Goal: Communication & Community: Answer question/provide support

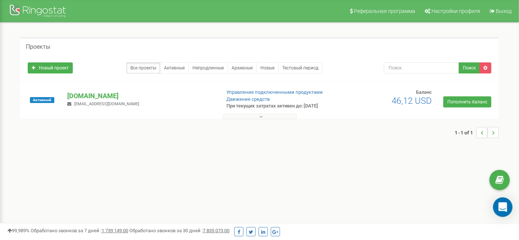
click at [502, 212] on div "Open Intercom Messenger" at bounding box center [503, 208] width 20 height 20
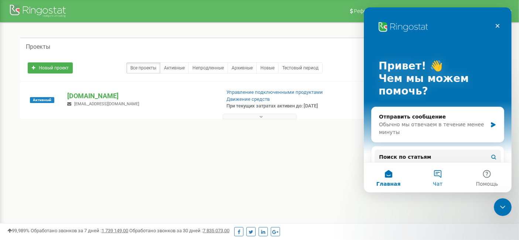
click at [442, 179] on button "Чат" at bounding box center [437, 178] width 49 height 30
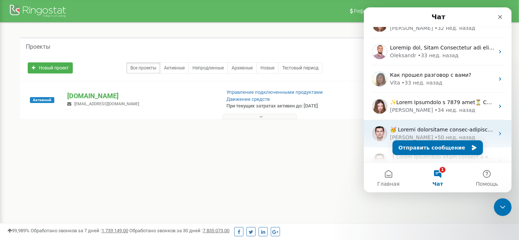
scroll to position [167, 0]
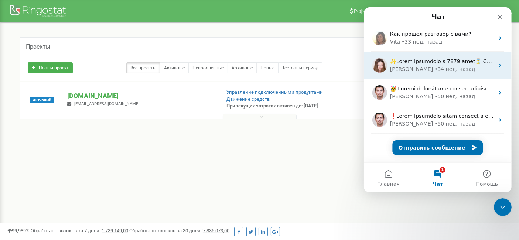
click at [442, 72] on div "[PERSON_NAME] • 34 нед. назад" at bounding box center [442, 69] width 104 height 8
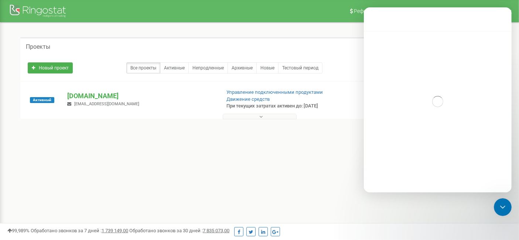
scroll to position [137, 0]
click at [498, 201] on div "Закрыть службу сообщений Intercom" at bounding box center [502, 206] width 18 height 18
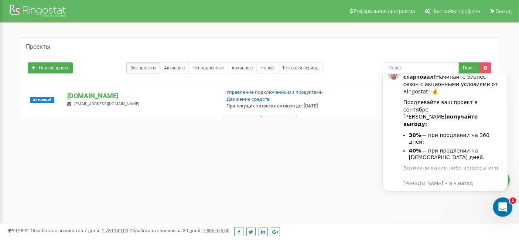
scroll to position [0, 0]
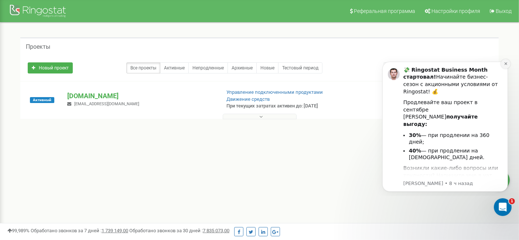
click at [507, 63] on icon "Dismiss notification" at bounding box center [505, 63] width 4 height 4
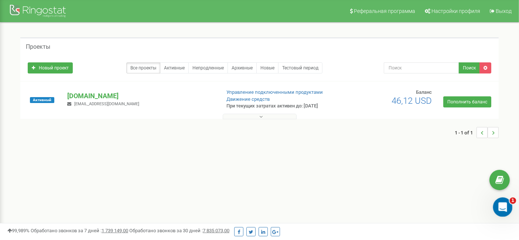
click at [507, 208] on div "Открыть службу сообщений Intercom" at bounding box center [501, 206] width 24 height 24
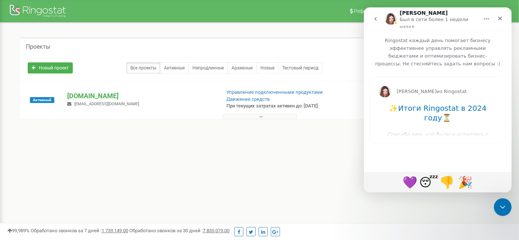
click at [378, 16] on icon "go back" at bounding box center [375, 19] width 6 height 6
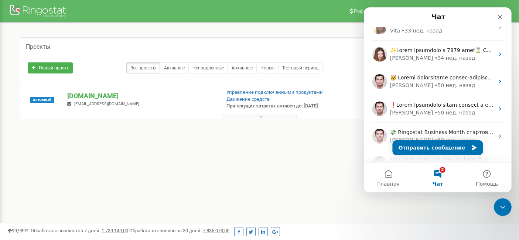
scroll to position [153, 0]
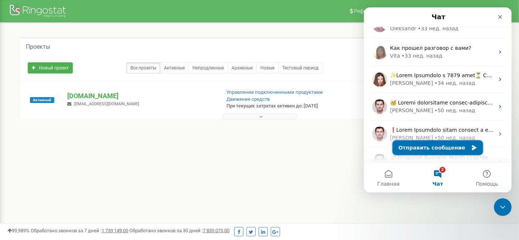
click at [434, 148] on button "Отправить сообщение" at bounding box center [437, 147] width 90 height 15
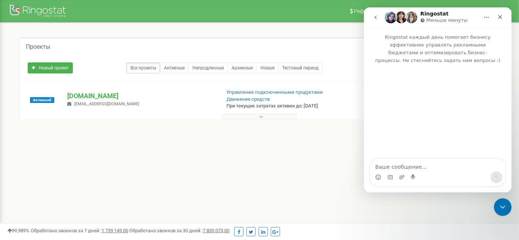
click at [400, 168] on textarea "Ваше сообщение..." at bounding box center [437, 165] width 135 height 13
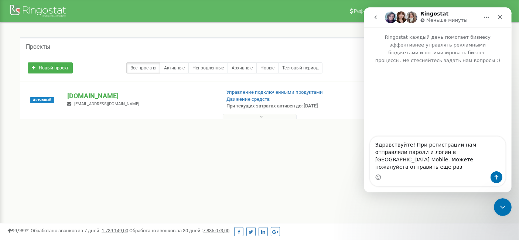
click at [466, 160] on textarea "Здравствуйте! При регистрации нам отправляли пароли и логин в [GEOGRAPHIC_DATA]…" at bounding box center [437, 154] width 135 height 35
click at [497, 161] on textarea "Здравствуйте! При регистрации нам отправляли пароли и логин в [GEOGRAPHIC_DATA]…" at bounding box center [437, 154] width 135 height 35
click at [442, 170] on textarea "Здравствуйте! При регистрации нам отправляли пароли и логин в [GEOGRAPHIC_DATA]…" at bounding box center [437, 154] width 135 height 35
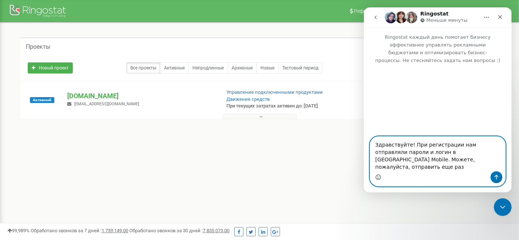
click at [377, 176] on icon "Средство выбора эмодзи" at bounding box center [378, 177] width 6 height 6
click at [377, 178] on icon "Средство выбора эмодзи" at bounding box center [378, 177] width 6 height 6
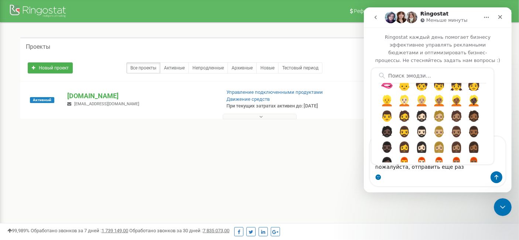
scroll to position [656, 0]
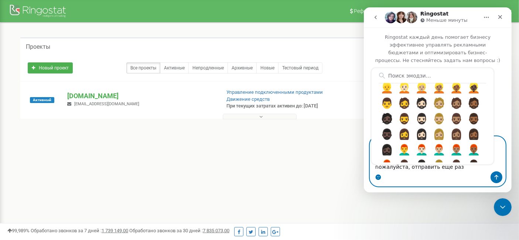
type textarea "Здравствуйте! При регистрации нам отправляли пароли и логин в [GEOGRAPHIC_DATA]…"
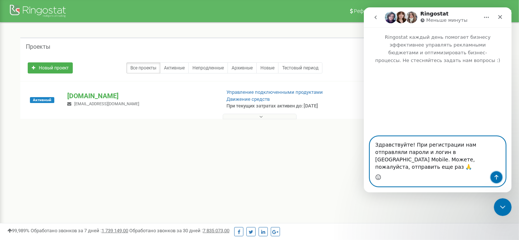
click at [495, 181] on button "Отправить сообщение…" at bounding box center [496, 177] width 12 height 12
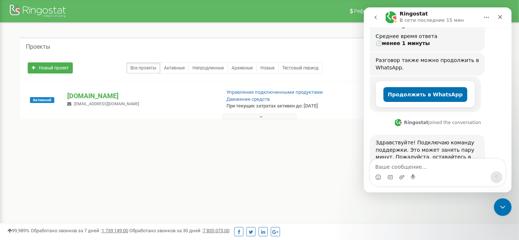
scroll to position [127, 0]
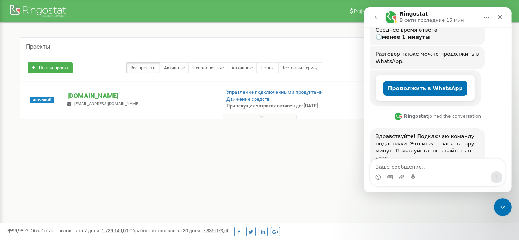
click at [472, 134] on div "Здравствуйте! Подключаю команду поддержки. Это может занять пару минут. Пожалуй…" at bounding box center [426, 147] width 103 height 29
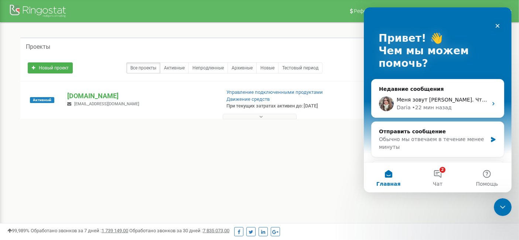
scroll to position [0, 0]
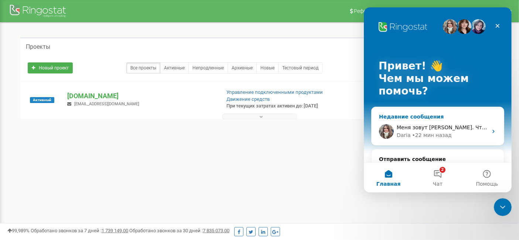
click at [432, 131] on div "• 22 мин назад" at bounding box center [432, 135] width 40 height 8
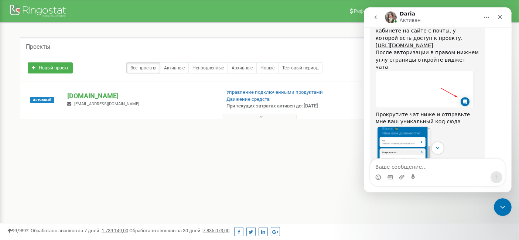
scroll to position [388, 0]
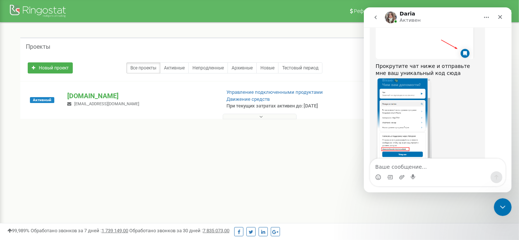
click at [406, 94] on img "Daria говорит…" at bounding box center [403, 126] width 56 height 99
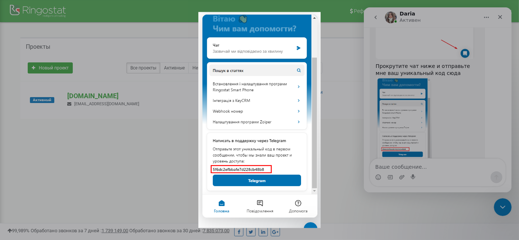
scroll to position [0, 0]
click at [410, 103] on div "Мессенджер Intercom" at bounding box center [259, 120] width 519 height 240
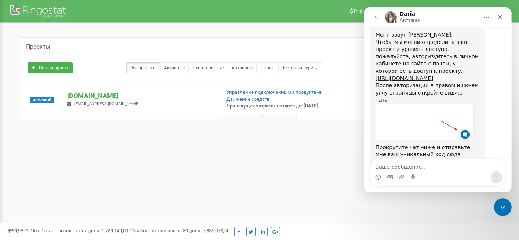
scroll to position [306, 0]
click at [397, 146] on div "Мессенджер Intercom" at bounding box center [437, 148] width 148 height 13
click at [502, 202] on icon "Закрыть службу сообщений Intercom" at bounding box center [501, 206] width 9 height 9
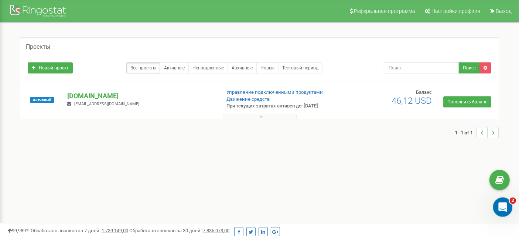
click at [504, 204] on icon "Открыть службу сообщений Intercom" at bounding box center [502, 206] width 12 height 12
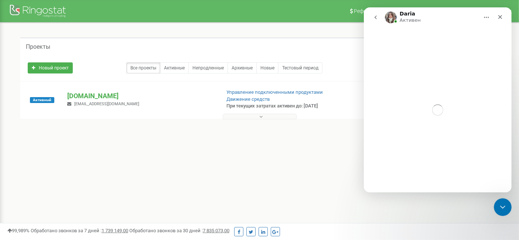
click at [378, 16] on icon "go back" at bounding box center [375, 17] width 6 height 6
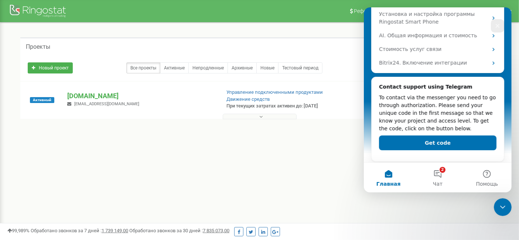
scroll to position [204, 0]
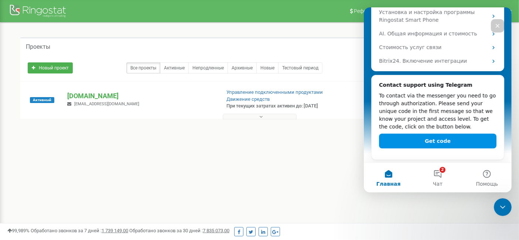
click at [444, 141] on button "Get code" at bounding box center [437, 141] width 117 height 15
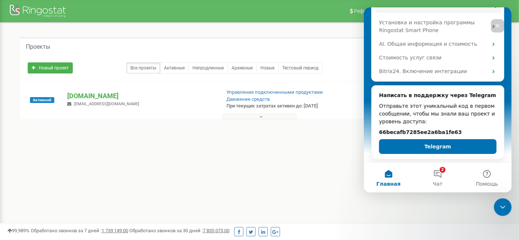
scroll to position [194, 0]
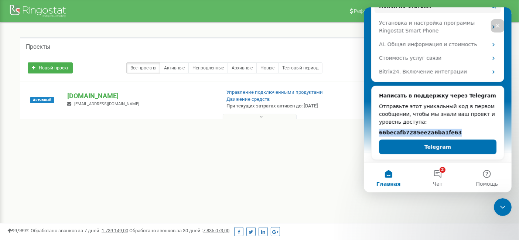
drag, startPoint x: 446, startPoint y: 131, endPoint x: 377, endPoint y: 133, distance: 68.7
click at [377, 133] on div "Написать в поддержку через Telegram Отправьте этот уникальный код в первом сооб…" at bounding box center [437, 123] width 132 height 74
copy h2 "66becafb7285ee2a6ba1fe63"
click at [436, 176] on button "2 Чат" at bounding box center [437, 178] width 49 height 30
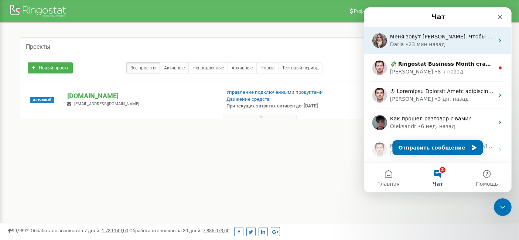
click at [419, 46] on div "• 23 мин назад" at bounding box center [425, 45] width 40 height 8
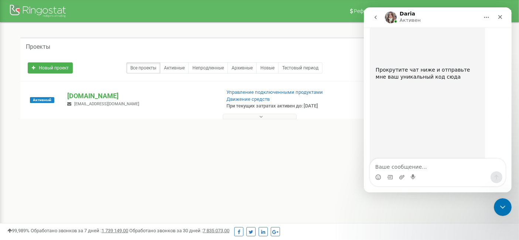
scroll to position [388, 0]
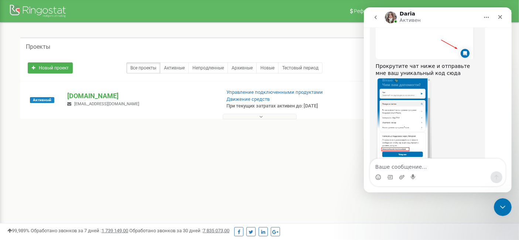
click at [414, 168] on textarea "Ваше сообщение..." at bounding box center [437, 165] width 135 height 13
type textarea "66becafb7285ee2a6ba1fe63"
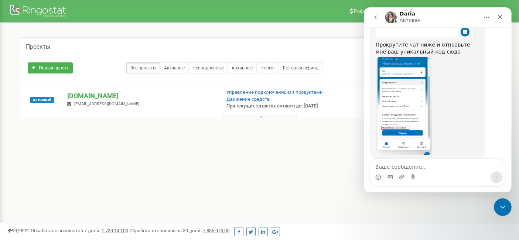
scroll to position [410, 0]
click at [470, 91] on div "Daria говорит…" at bounding box center [426, 104] width 103 height 99
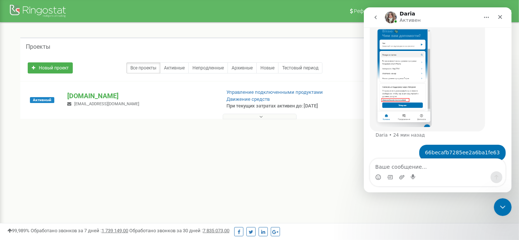
scroll to position [438, 0]
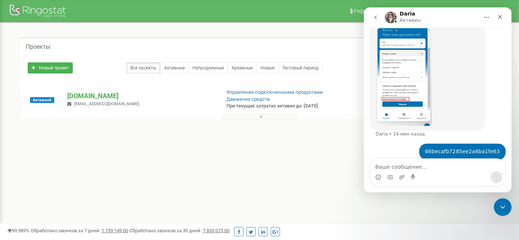
click at [334, 157] on div "Проекты Новый проект Все проекты Активные Непродленные Архивные Новые Тестовый …" at bounding box center [260, 92] width 508 height 138
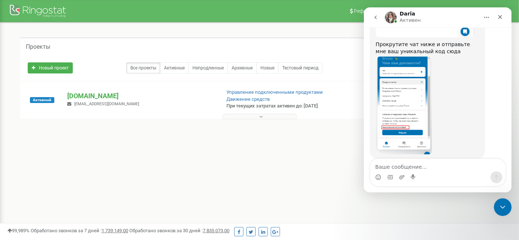
click at [452, 100] on div "Daria говорит…" at bounding box center [426, 104] width 103 height 99
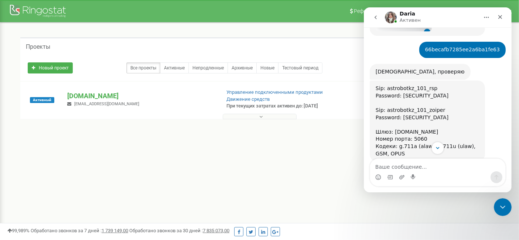
scroll to position [542, 0]
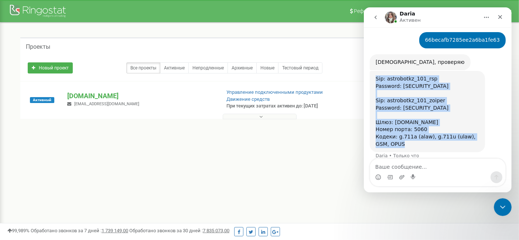
drag, startPoint x: 376, startPoint y: 40, endPoint x: 473, endPoint y: 108, distance: 119.4
click at [473, 108] on div "Sip: astrobotkz_101_rsp Password: [SECURITY_DATA] Sip: astrobotkz_101_zoiper Pa…" at bounding box center [426, 111] width 103 height 72
copy div "Sip: astrobotkz_101_rsp Password: [SECURITY_DATA] Sip: astrobotkz_101_zoiper Pa…"
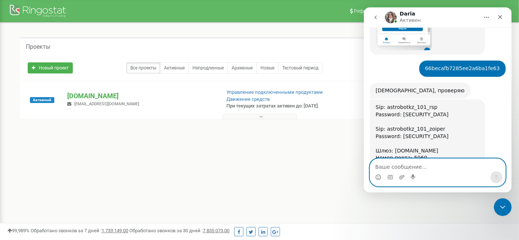
click at [409, 166] on textarea "Ваше сообщение..." at bounding box center [437, 165] width 135 height 13
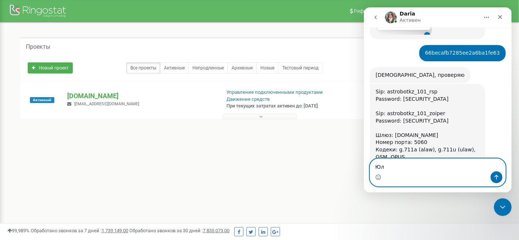
type textarea "[PERSON_NAME]"
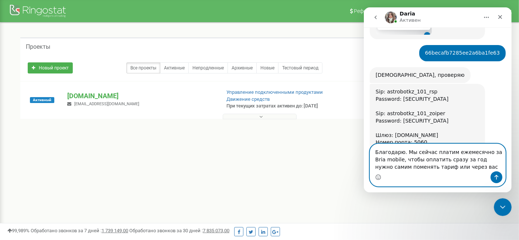
type textarea "Благодарю. Мы сейчас платим ежемесячно за Bria mobile, чтобы оплатить сразу за …"
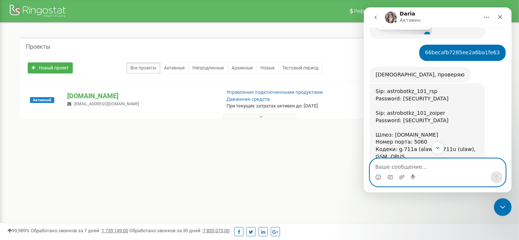
scroll to position [582, 0]
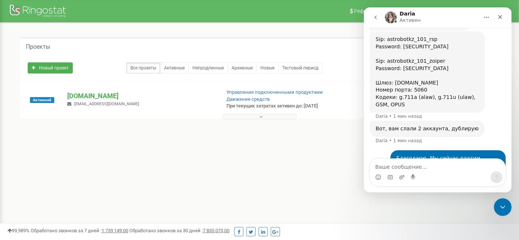
click at [453, 121] on div "Вот, вам слали 2 аккаунта, дублирую Daria • 1 мин назад" at bounding box center [437, 136] width 136 height 30
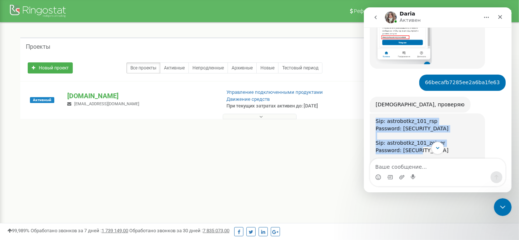
scroll to position [541, 0]
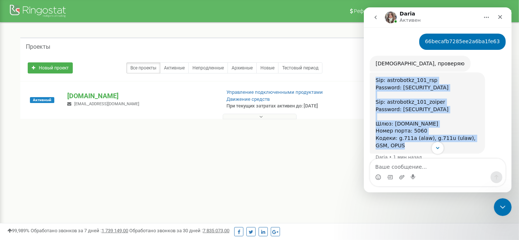
drag, startPoint x: 373, startPoint y: 85, endPoint x: 420, endPoint y: 111, distance: 54.2
click at [420, 111] on div "Sip: astrobotkz_101_rsp Password: [SECURITY_DATA] Sip: astrobotkz_101_zoiper Pa…" at bounding box center [426, 112] width 115 height 81
copy div "Sip: astrobotkz_101_rsp Password: [SECURITY_DATA] Sip: astrobotkz_101_zoiper Pa…"
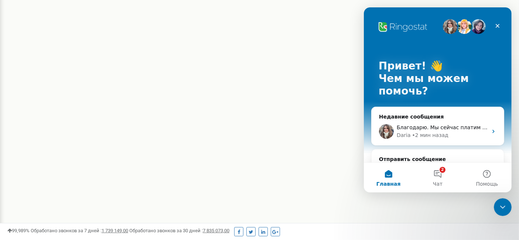
scroll to position [0, 0]
click at [444, 172] on button "3 Чат" at bounding box center [437, 178] width 49 height 30
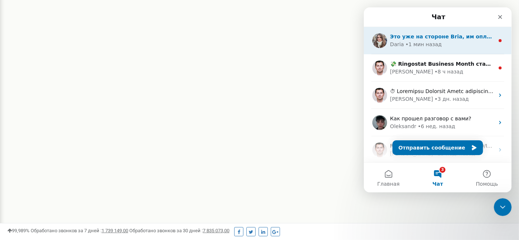
click at [407, 38] on span "Это уже на стороне Bria, им оплата напрямую)" at bounding box center [460, 37] width 141 height 6
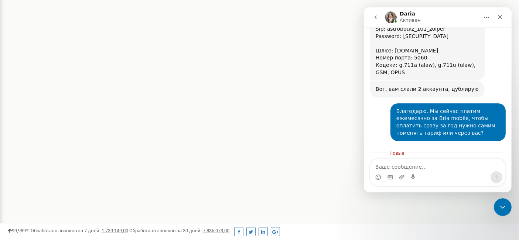
scroll to position [616, 0]
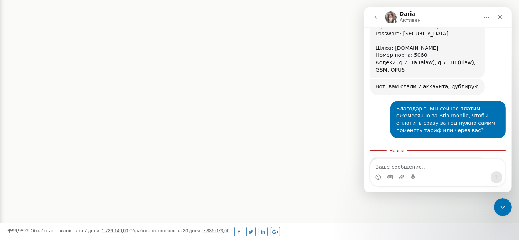
click at [403, 167] on textarea "Ваше сообщение..." at bounding box center [437, 165] width 135 height 13
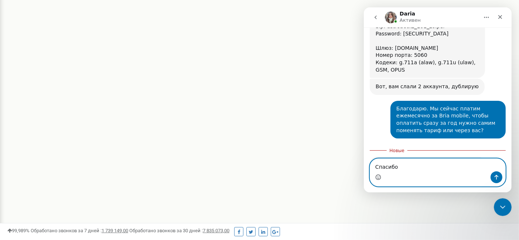
click at [377, 179] on icon "Средство выбора эмодзи" at bounding box center [378, 177] width 6 height 6
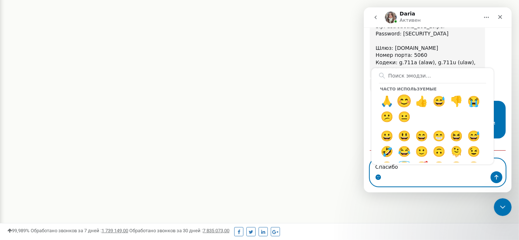
type textarea "Спасибо 😊"
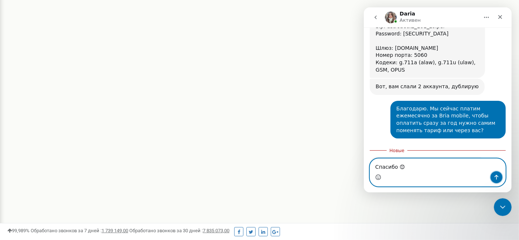
click at [499, 179] on button "Отправить сообщение…" at bounding box center [496, 177] width 12 height 12
